Goal: Navigation & Orientation: Find specific page/section

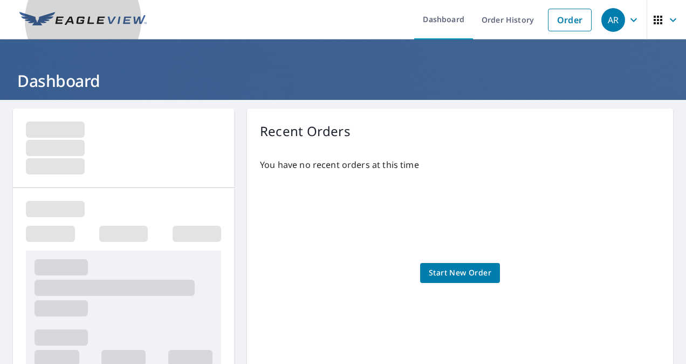
click at [90, 17] on img at bounding box center [82, 20] width 127 height 16
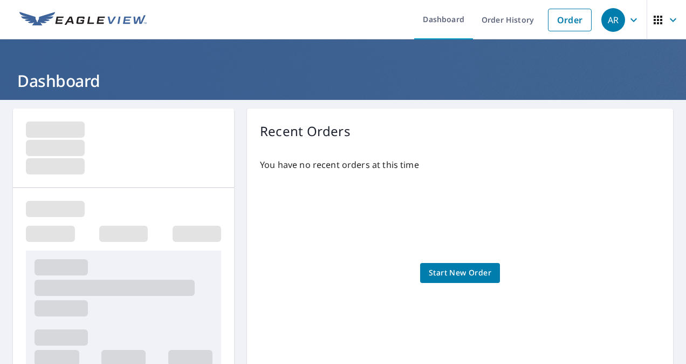
click at [612, 17] on div "AR" at bounding box center [613, 20] width 24 height 24
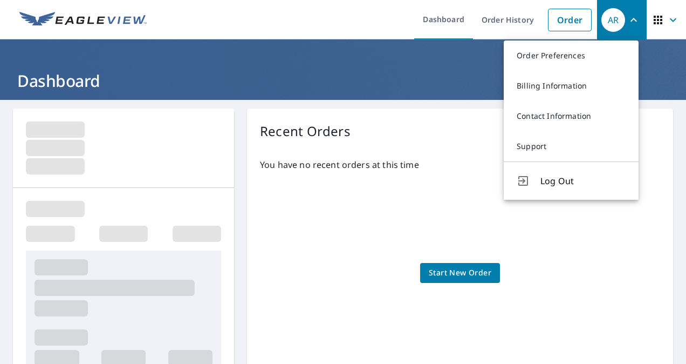
click at [612, 19] on div "AR" at bounding box center [613, 20] width 24 height 24
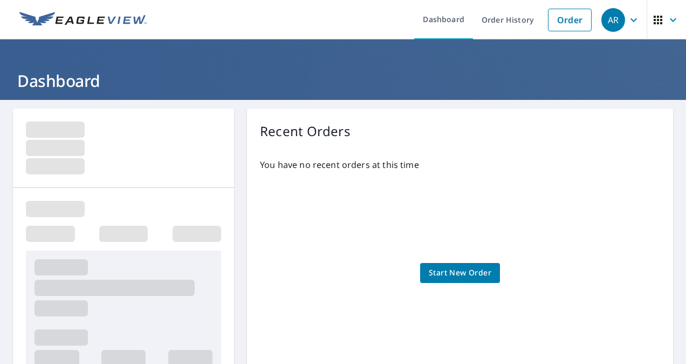
click at [95, 19] on img at bounding box center [82, 20] width 127 height 16
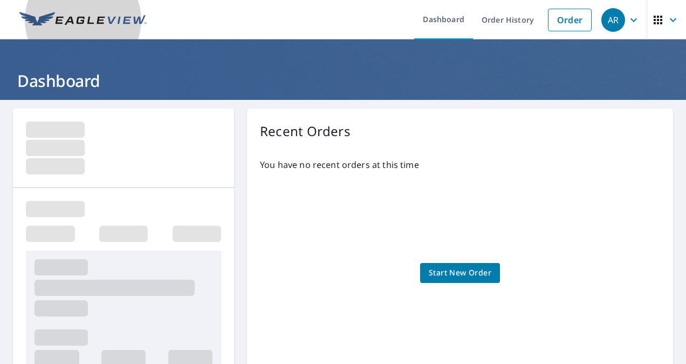
click at [96, 18] on img at bounding box center [82, 20] width 127 height 16
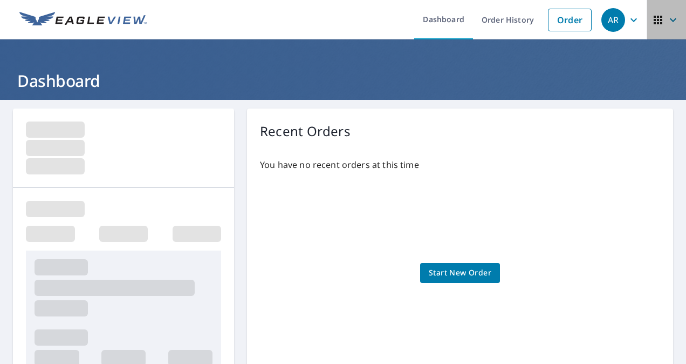
click at [671, 11] on span "button" at bounding box center [667, 20] width 30 height 26
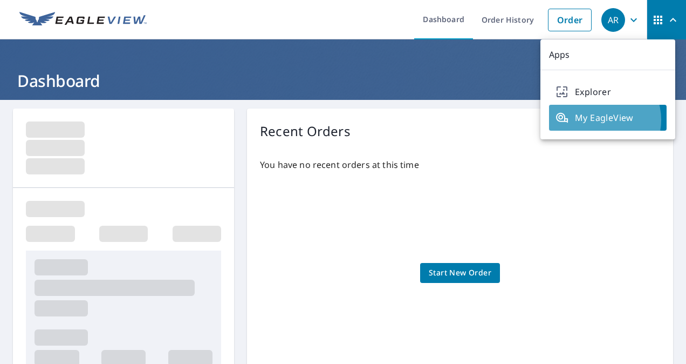
click at [600, 120] on span "My EagleView" at bounding box center [608, 117] width 105 height 13
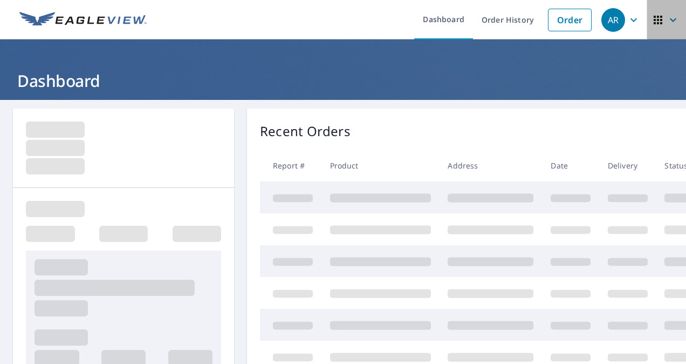
click at [667, 23] on icon "button" at bounding box center [673, 19] width 13 height 13
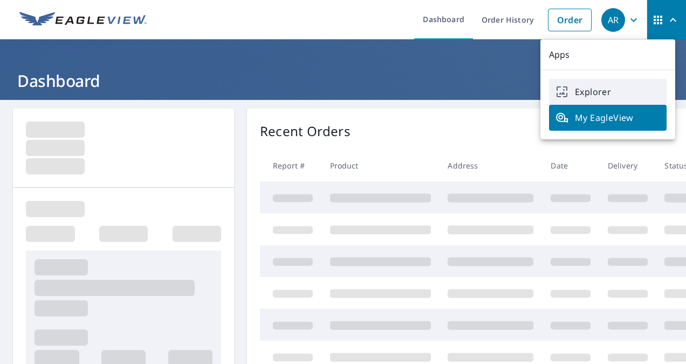
click at [590, 90] on span "Explorer" at bounding box center [608, 91] width 105 height 13
